Goal: Navigation & Orientation: Find specific page/section

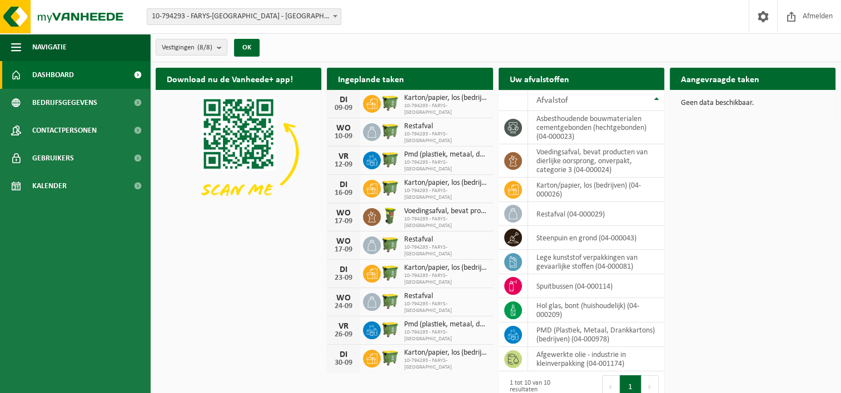
scroll to position [12, 0]
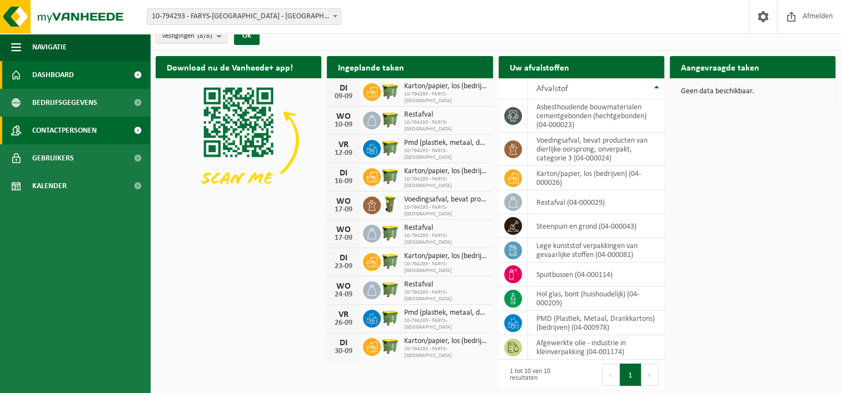
click at [74, 126] on span "Contactpersonen" at bounding box center [64, 131] width 64 height 28
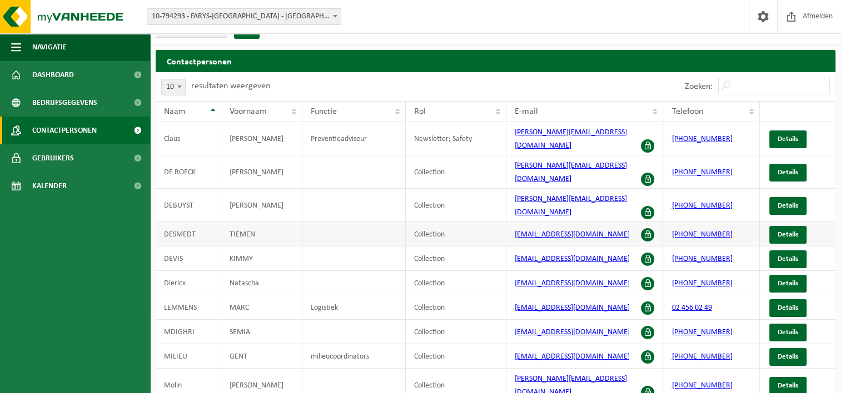
scroll to position [26, 0]
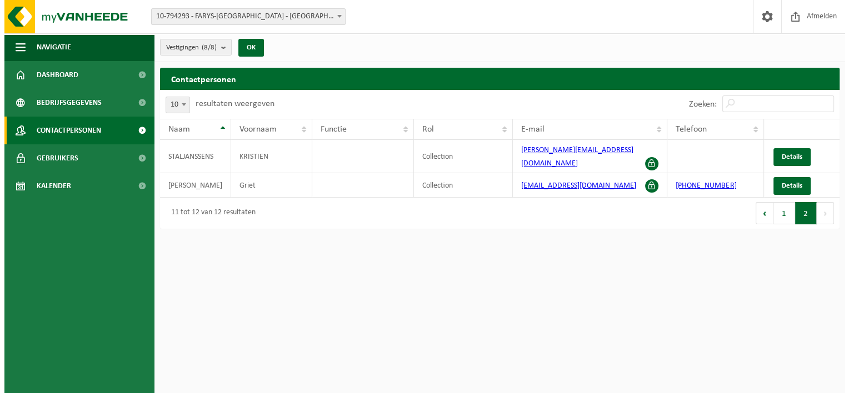
scroll to position [0, 0]
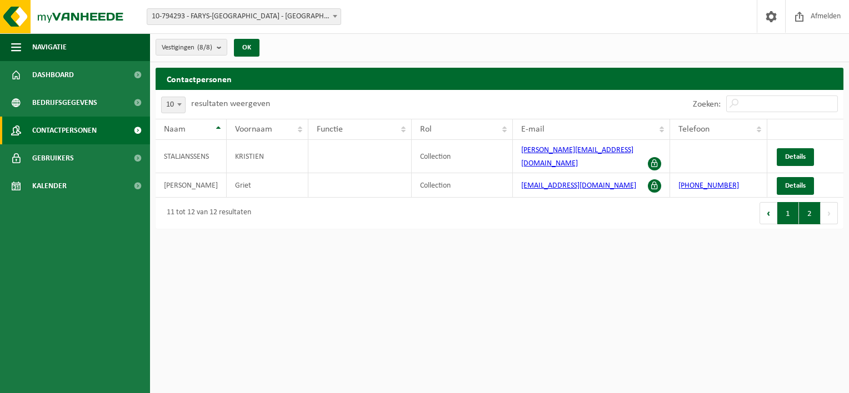
click at [787, 211] on button "1" at bounding box center [788, 213] width 22 height 22
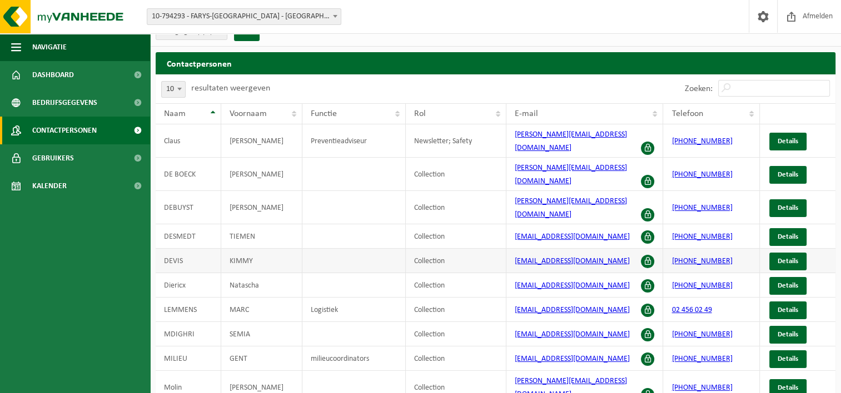
scroll to position [26, 0]
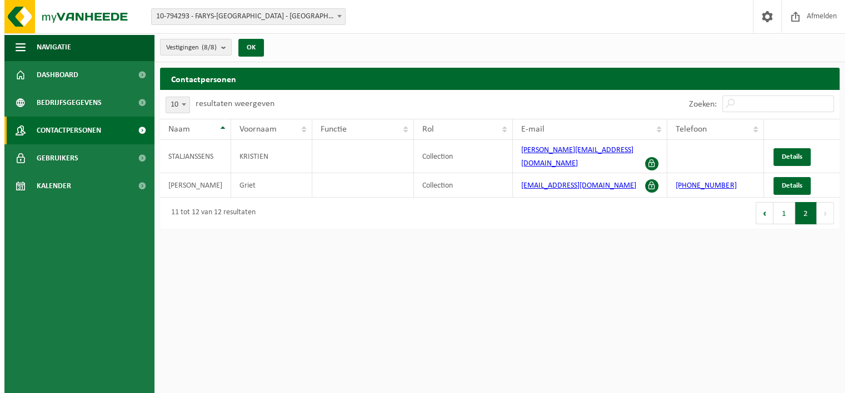
scroll to position [0, 0]
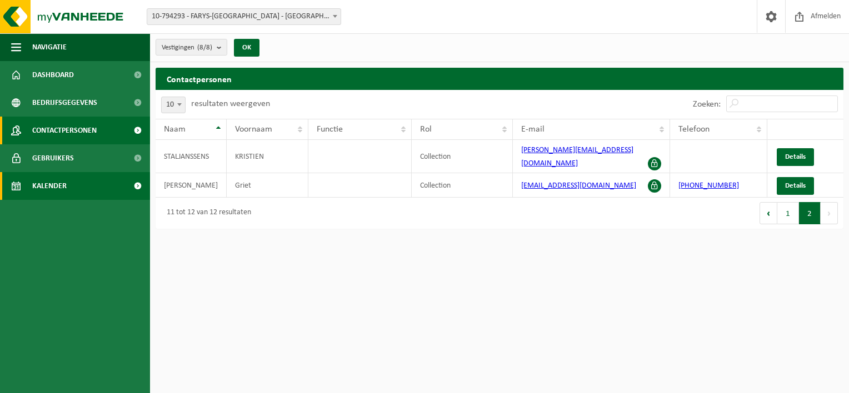
click at [42, 193] on span "Kalender" at bounding box center [49, 186] width 34 height 28
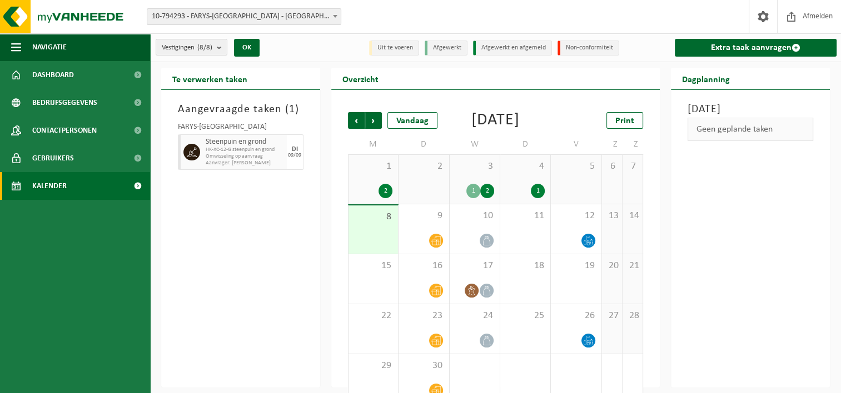
click at [287, 164] on div "DI 09/09" at bounding box center [295, 152] width 17 height 36
click at [222, 149] on span "HK-XC-12-G steenpuin en grond" at bounding box center [245, 150] width 78 height 7
click at [91, 79] on link "Dashboard" at bounding box center [75, 75] width 150 height 28
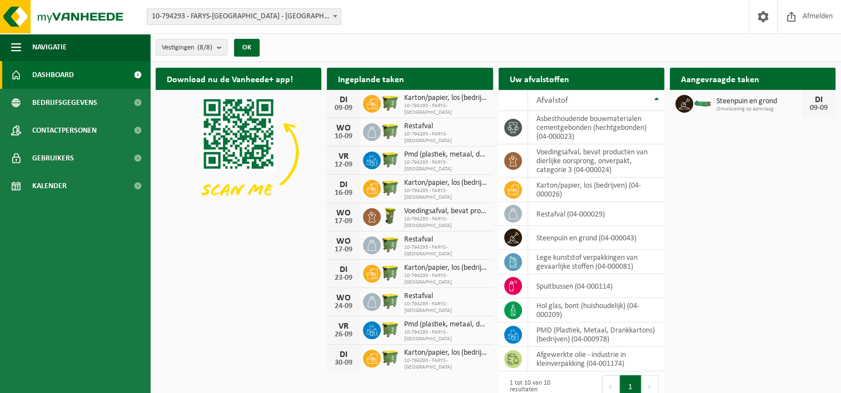
click at [760, 102] on span "Steenpuin en grond" at bounding box center [759, 101] width 86 height 9
